Goal: Transaction & Acquisition: Purchase product/service

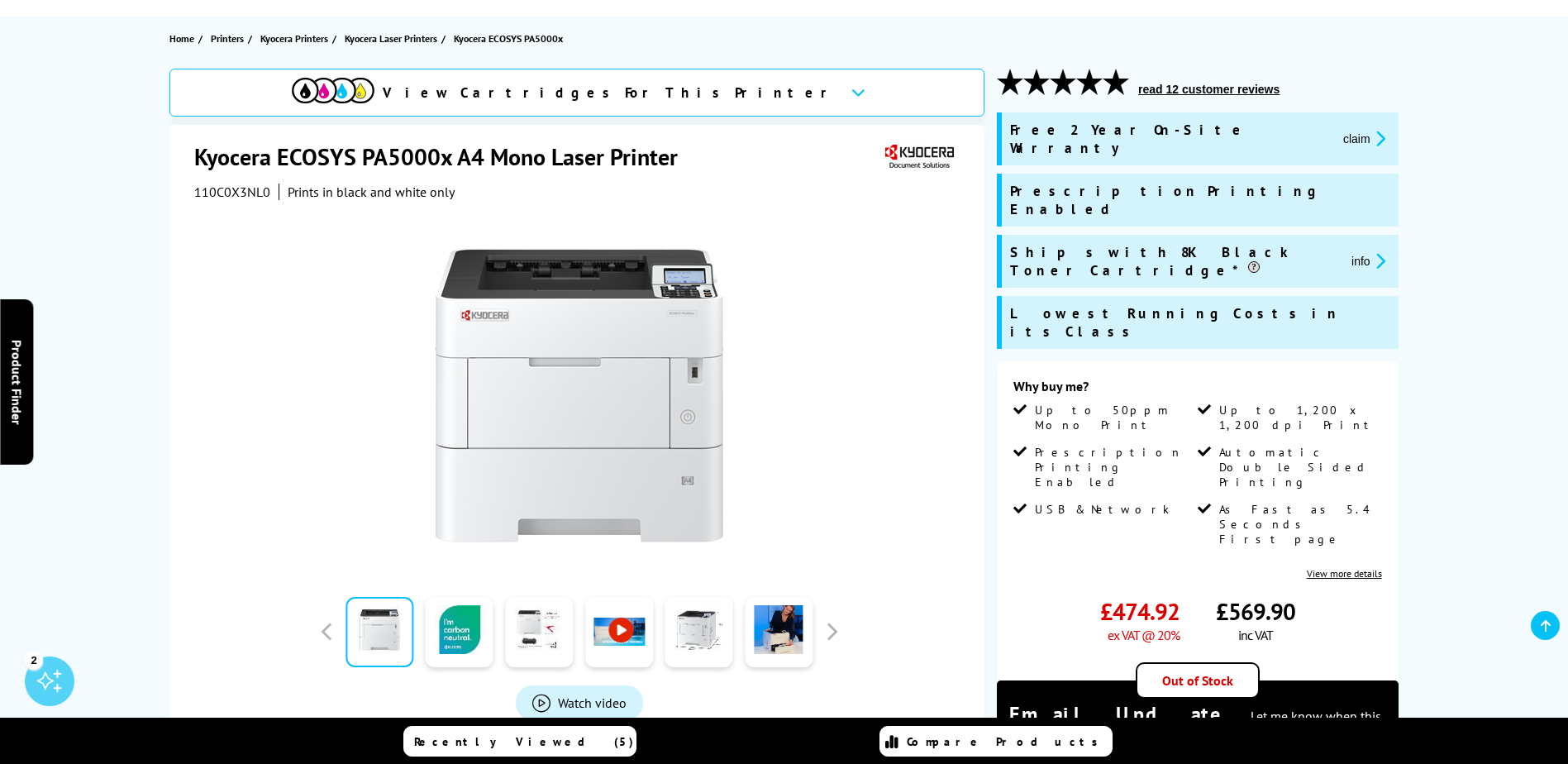
click at [231, 189] on span "110C0X3NL0" at bounding box center [232, 191] width 76 height 16
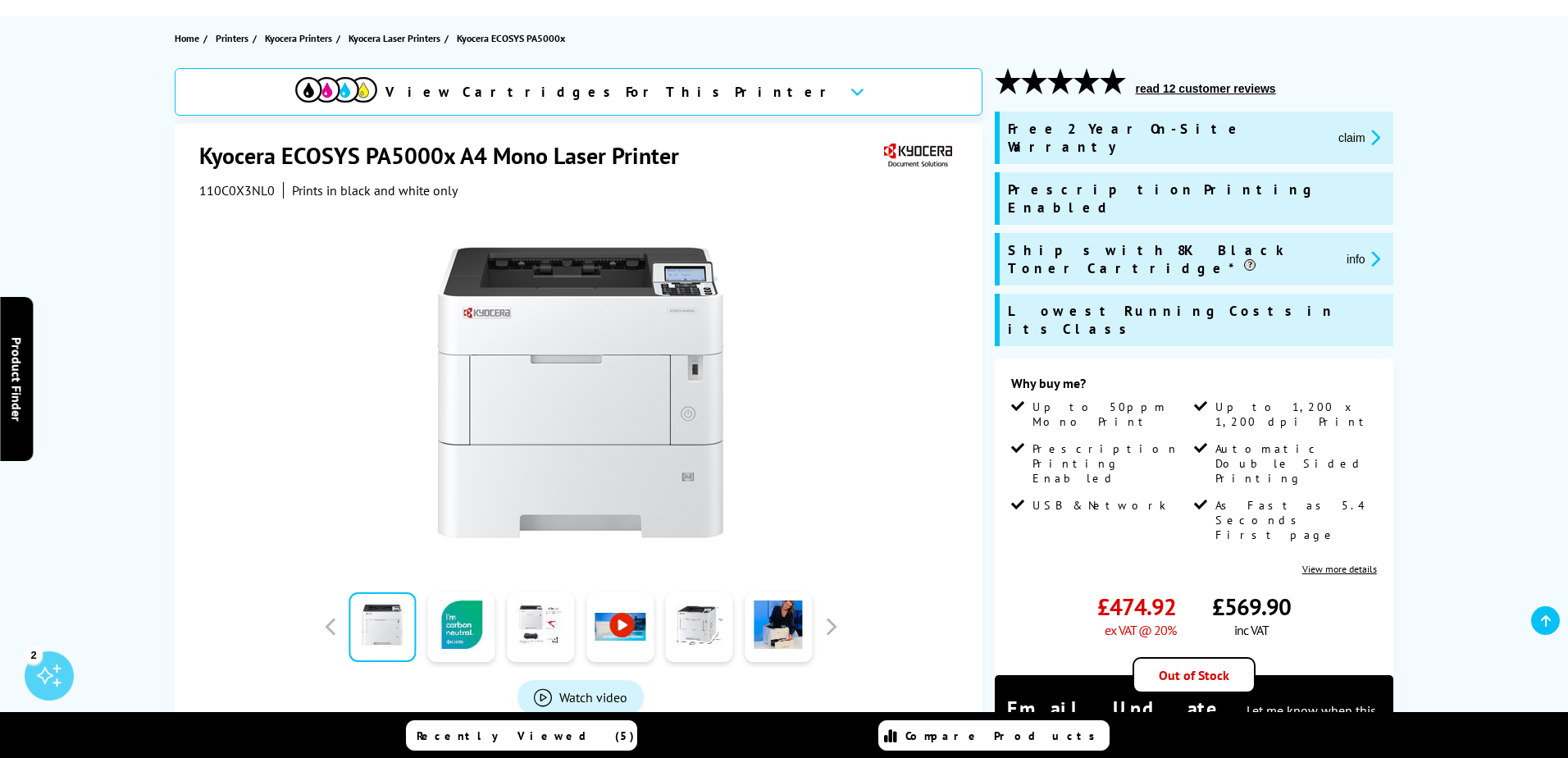
click at [0, 0] on div "Great service. Unbeatable prices. We've got you covered. At [GEOGRAPHIC_DATA], …" at bounding box center [0, 0] width 0 height 0
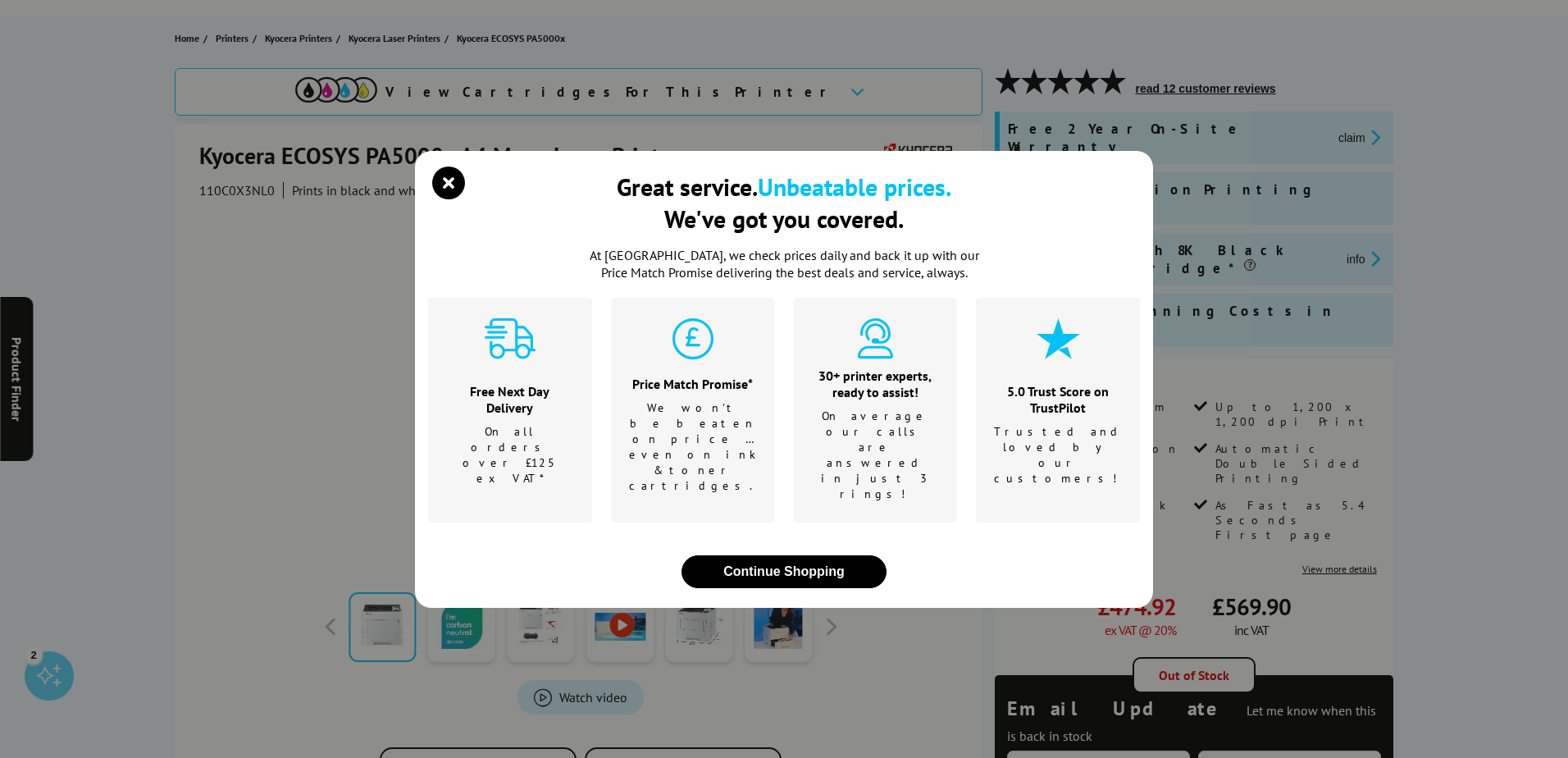
click at [229, 188] on div "Great service. Unbeatable prices. We've got you covered. At [GEOGRAPHIC_DATA], …" at bounding box center [784, 379] width 1568 height 758
click at [839, 555] on button "Continue Shopping" at bounding box center [784, 571] width 205 height 33
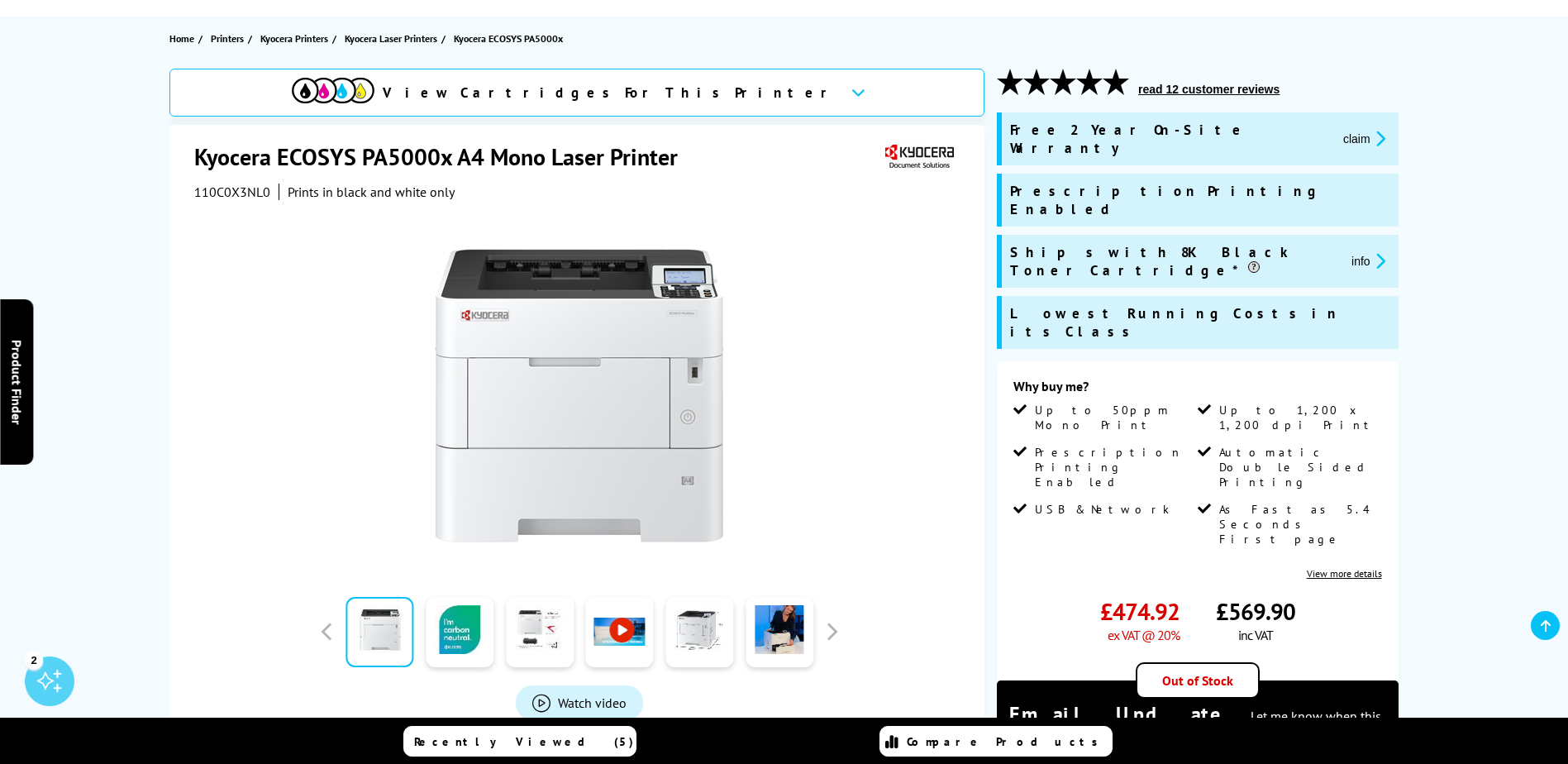
click at [246, 194] on span "110C0X3NL0" at bounding box center [232, 191] width 76 height 16
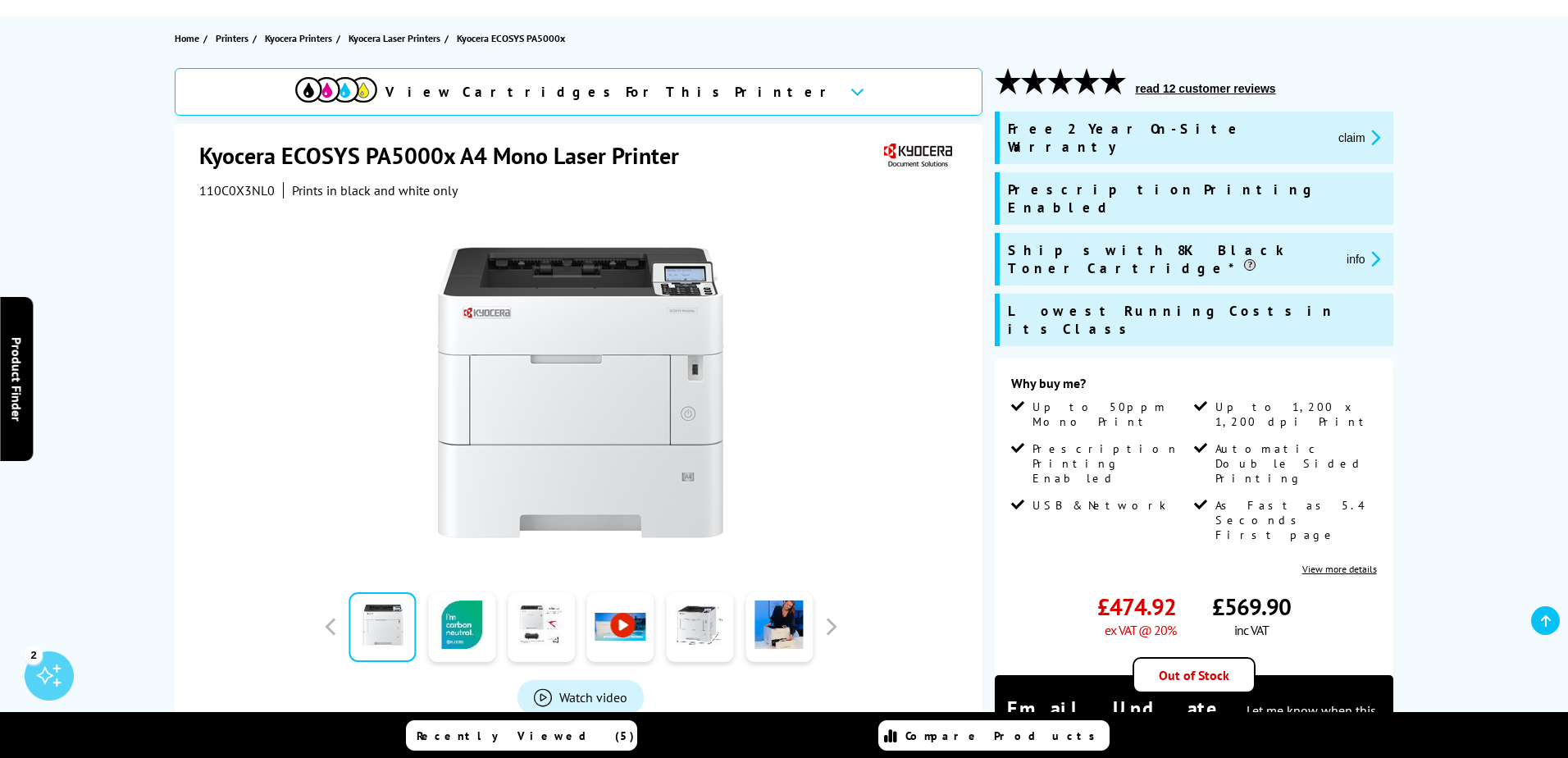
click at [0, 0] on div "Great service. Unbeatable prices. We've got you covered. At [GEOGRAPHIC_DATA], …" at bounding box center [0, 0] width 0 height 0
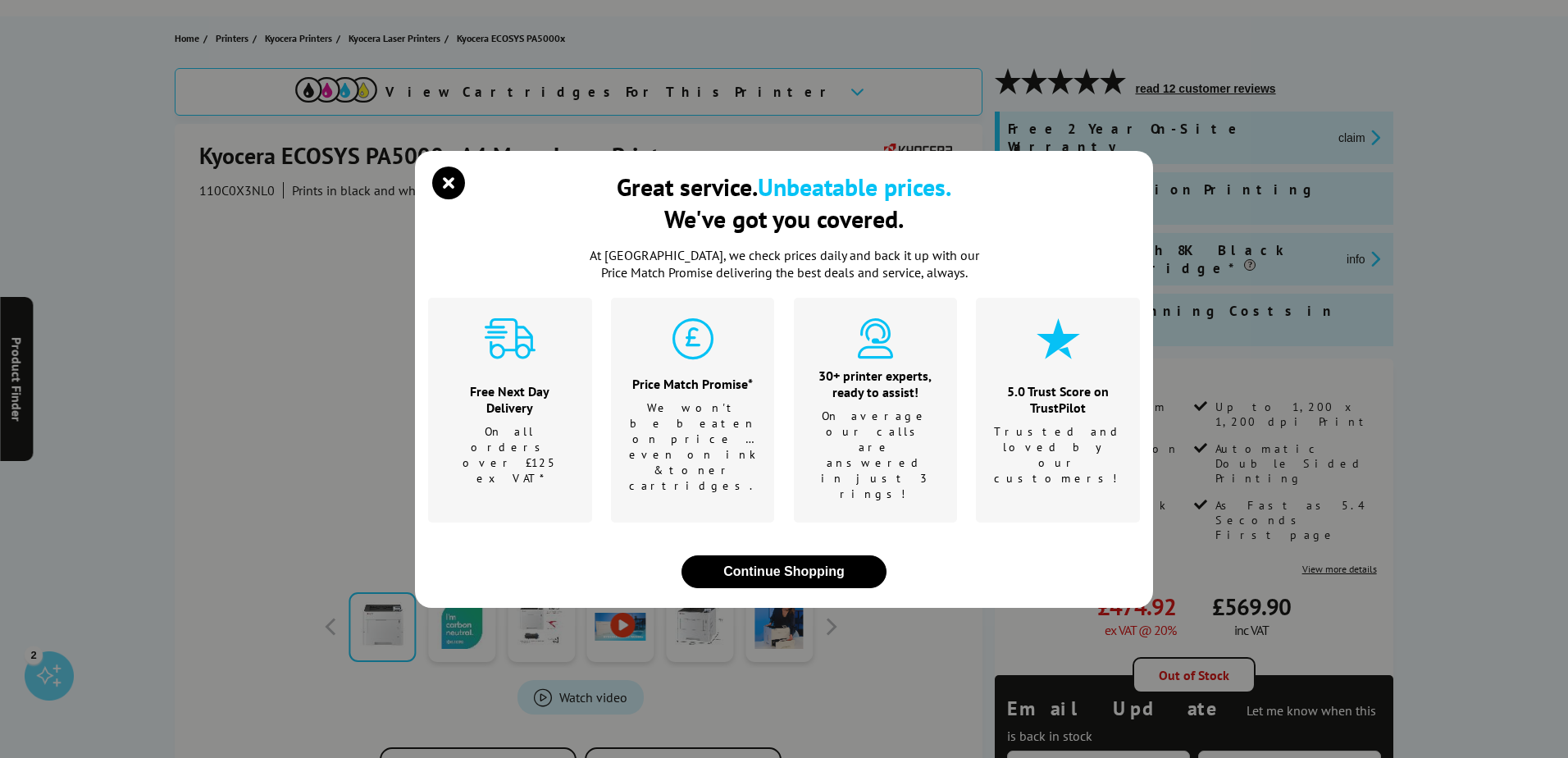
drag, startPoint x: 244, startPoint y: 192, endPoint x: 280, endPoint y: 198, distance: 36.5
click at [280, 198] on div "Great service. Unbeatable prices. We've got you covered. At [GEOGRAPHIC_DATA], …" at bounding box center [784, 379] width 1568 height 758
click at [812, 555] on button "Continue Shopping" at bounding box center [784, 571] width 205 height 33
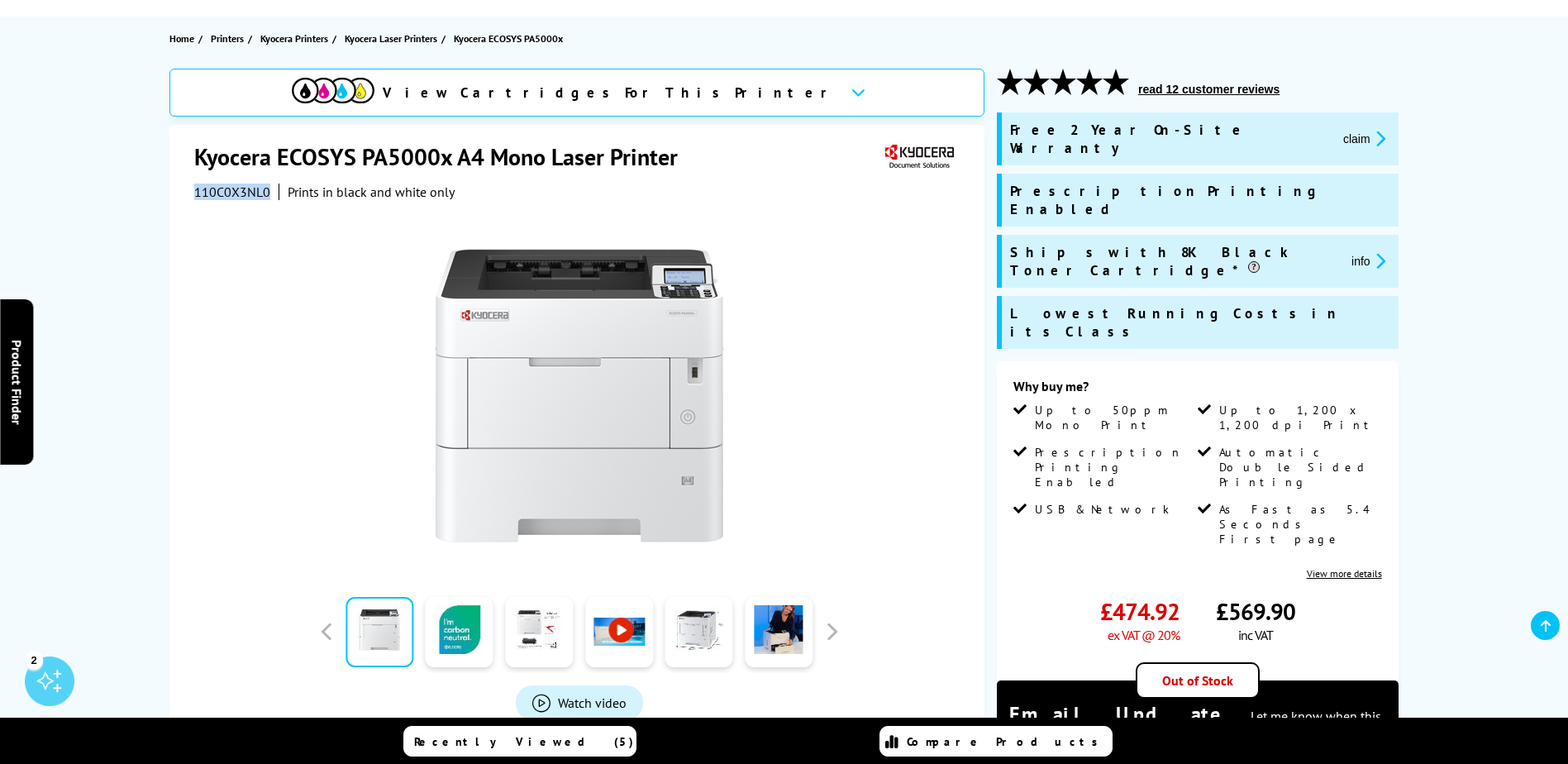
drag, startPoint x: 267, startPoint y: 194, endPoint x: 193, endPoint y: 188, distance: 74.2
click at [193, 188] on div "Kyocera ECOSYS PA5000x A4 Mono Laser Printer 110C0X3NL0 Prints in black and whi…" at bounding box center [577, 484] width 815 height 721
copy span "110C0X3NL0"
